Goal: Transaction & Acquisition: Obtain resource

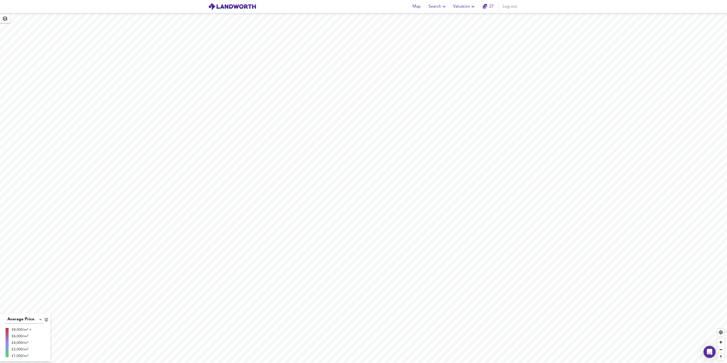
click at [439, 7] on span "Search" at bounding box center [438, 6] width 18 height 7
click at [437, 19] on li "New Search" at bounding box center [438, 18] width 50 height 9
click at [464, 9] on span "Valuation" at bounding box center [464, 6] width 23 height 7
click at [464, 17] on li "New Valuation Report" at bounding box center [465, 18] width 60 height 9
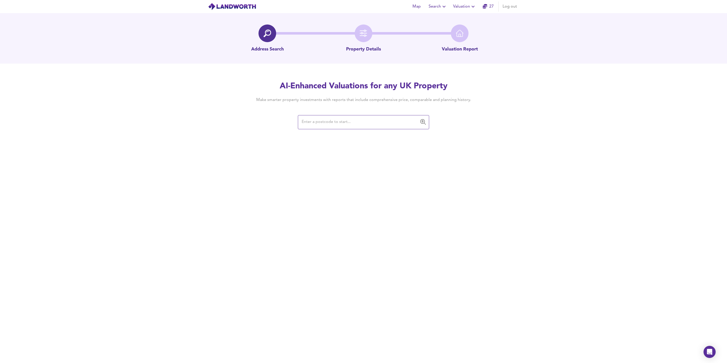
click at [363, 125] on input "text" at bounding box center [359, 122] width 119 height 10
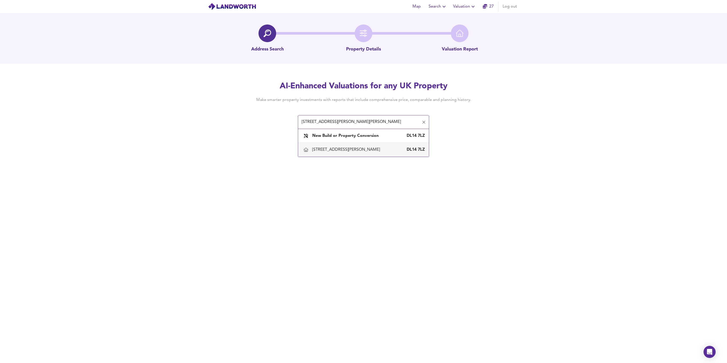
click at [353, 154] on div "[STREET_ADDRESS][PERSON_NAME]" at bounding box center [363, 149] width 123 height 11
type input "[STREET_ADDRESS][PERSON_NAME]"
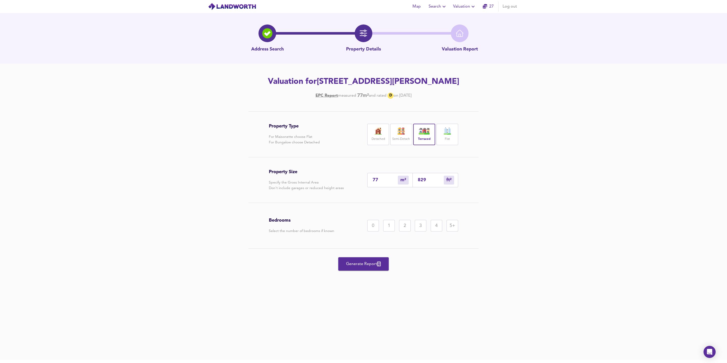
click at [405, 229] on div "2" at bounding box center [405, 226] width 12 height 12
click at [370, 266] on span "Generate Report" at bounding box center [363, 264] width 40 height 7
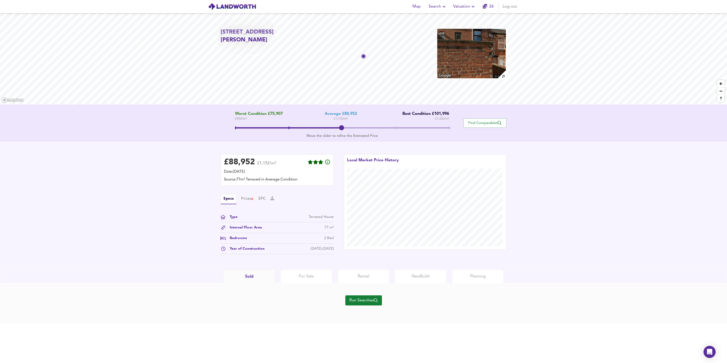
click at [368, 303] on span "Run Searches" at bounding box center [364, 300] width 29 height 7
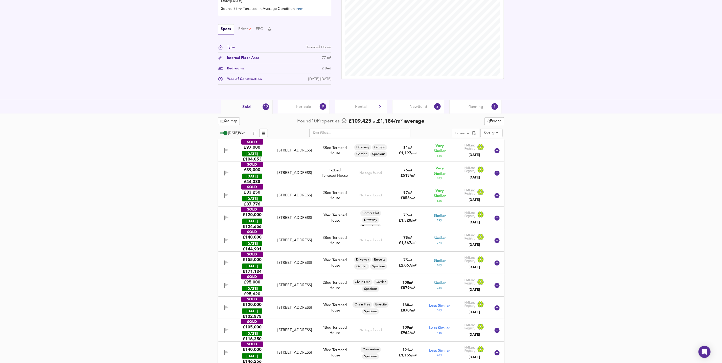
scroll to position [154, 0]
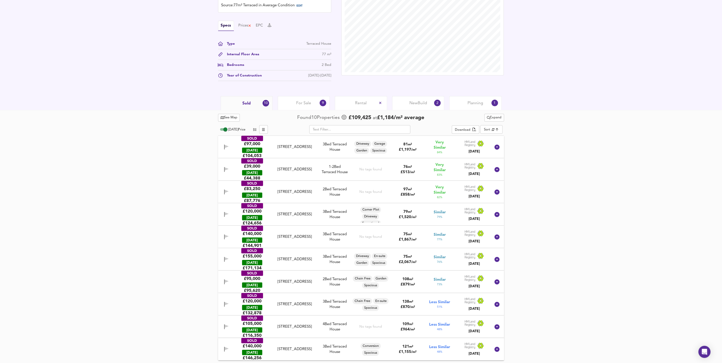
click at [494, 132] on body "Map Search Valuation 26 Log out [STREET_ADDRESS][PERSON_NAME] Download Share £ …" at bounding box center [361, 28] width 722 height 363
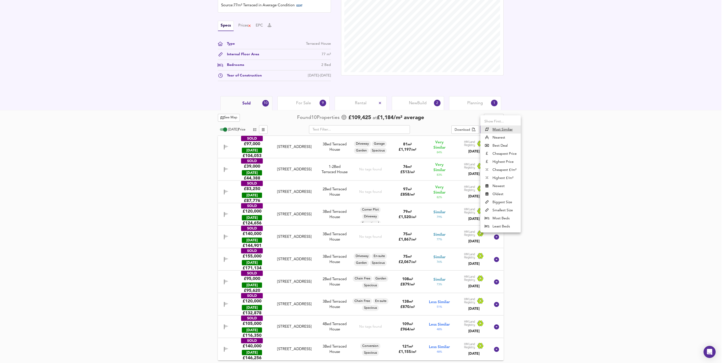
click at [507, 137] on li "Nearest" at bounding box center [501, 138] width 40 height 8
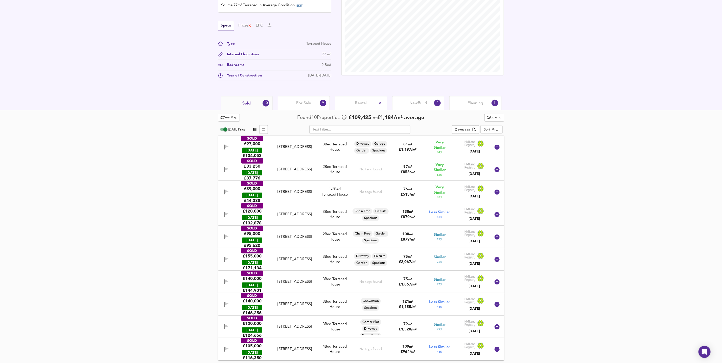
click at [522, 155] on div "See Map Found 10 Propert ies £ 109,425 at £ 1,184 / m² average Expand [DATE] Pr…" at bounding box center [361, 236] width 722 height 253
click at [541, 208] on div "See Map Found 10 Propert ies £ 109,425 at £ 1,184 / m² average Expand [DATE] Pr…" at bounding box center [361, 236] width 722 height 253
click at [267, 128] on button "button" at bounding box center [263, 129] width 9 height 9
click at [255, 128] on icon "button" at bounding box center [254, 129] width 3 height 3
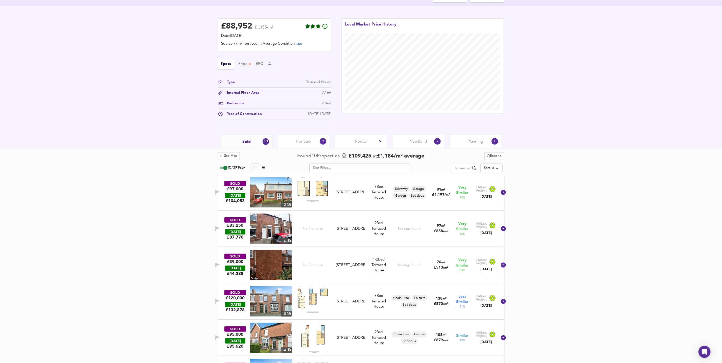
scroll to position [120, 0]
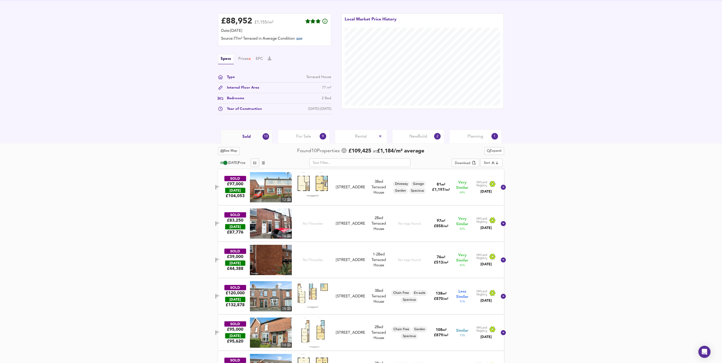
click at [495, 163] on body "Map Search Valuation 26 Log out [STREET_ADDRESS][PERSON_NAME] Download Share £ …" at bounding box center [361, 61] width 722 height 363
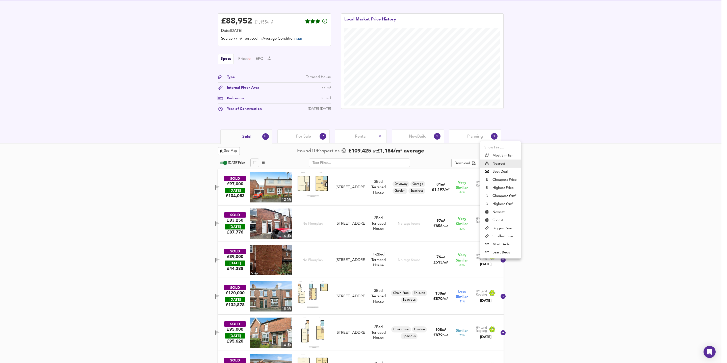
click at [506, 249] on li "Least Beds" at bounding box center [501, 253] width 40 height 8
type input "leastbeds"
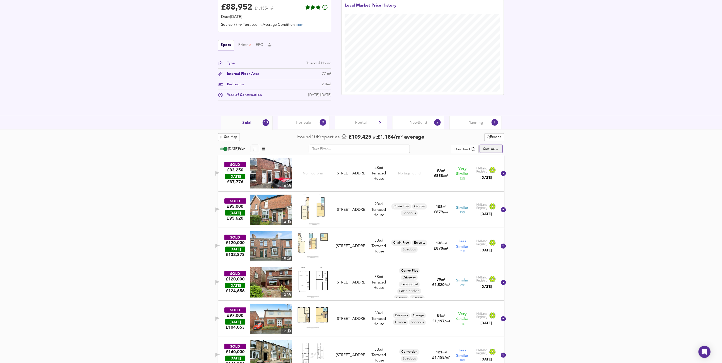
scroll to position [136, 0]
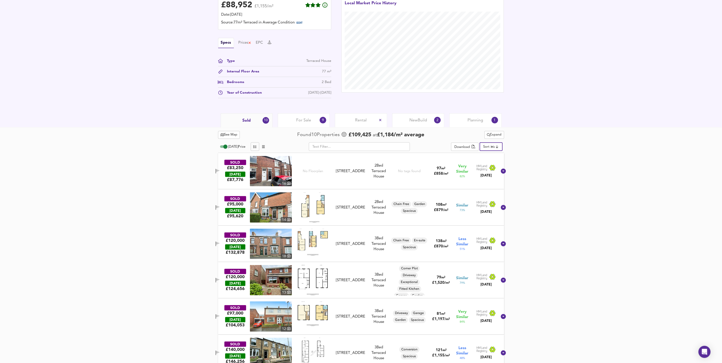
click at [305, 123] on span "For Sale" at bounding box center [303, 121] width 15 height 6
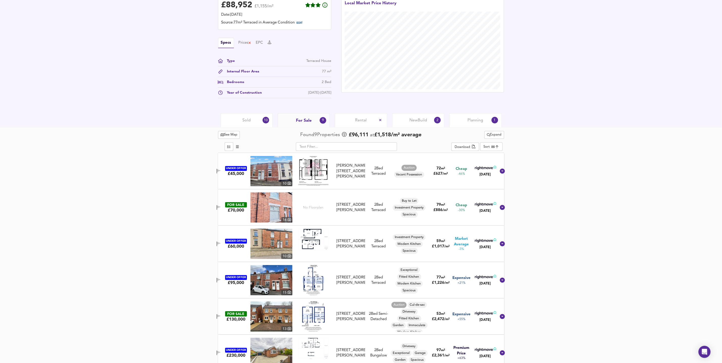
click at [496, 148] on body "Map Search Valuation 26 Log out [STREET_ADDRESS][PERSON_NAME] Download Share £ …" at bounding box center [361, 45] width 722 height 363
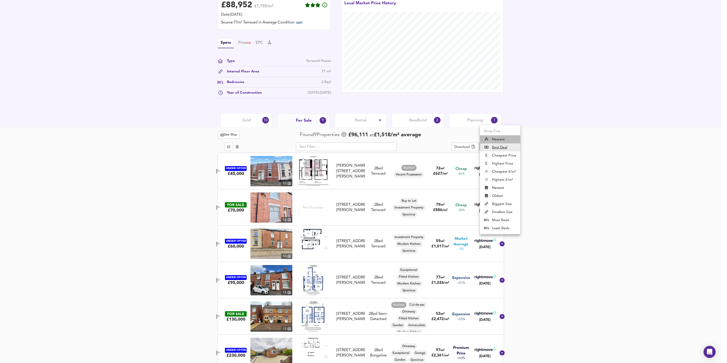
click at [503, 142] on li "Nearest" at bounding box center [500, 139] width 40 height 8
type input "distancetocenter"
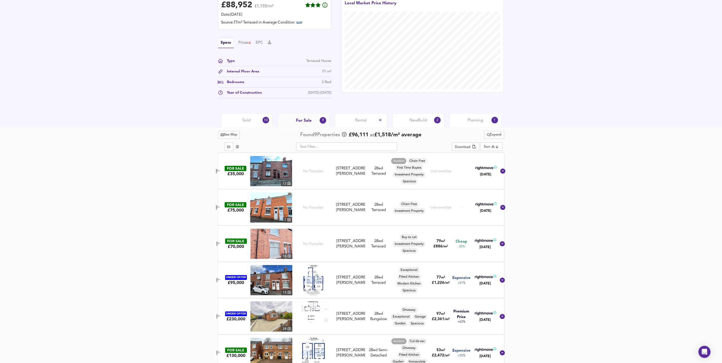
click at [524, 154] on div "See Map Found 9 Propert ies £ 96,111 at £ 1,518 / m² average Expand ​ Download …" at bounding box center [361, 305] width 722 height 356
